Goal: Task Accomplishment & Management: Manage account settings

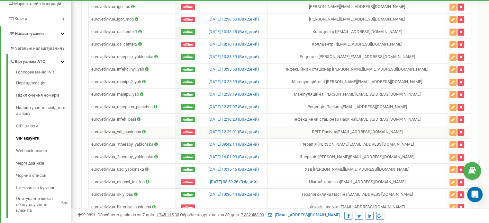
scroll to position [129, 0]
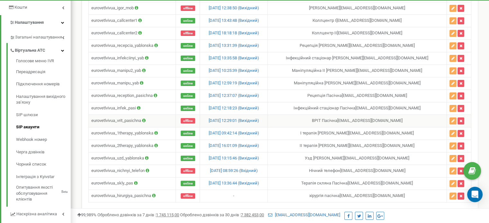
click at [162, 117] on td "eurovetlvivua_vrit_pasichna" at bounding box center [132, 121] width 87 height 13
click at [145, 119] on icon at bounding box center [144, 121] width 4 height 4
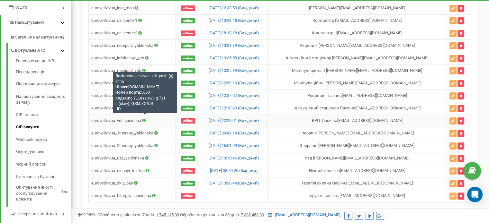
click at [157, 117] on td "eurovetlvivua_vrit_pasichna Логін: eurovetlvivua_vrit_pasichna Шлюз: sip.ringos…" at bounding box center [132, 121] width 87 height 13
